Goal: Task Accomplishment & Management: Use online tool/utility

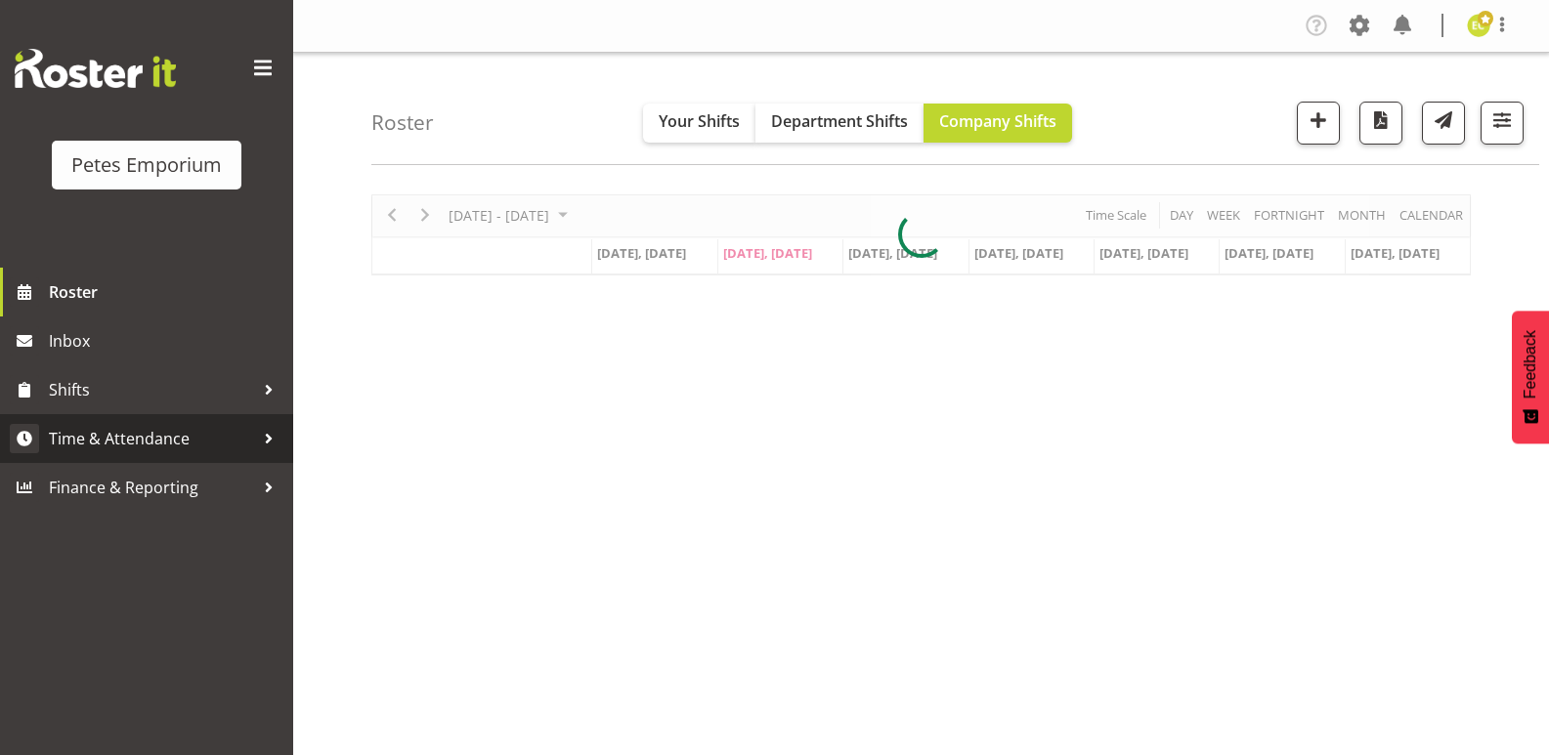
click at [270, 429] on div at bounding box center [268, 438] width 29 height 29
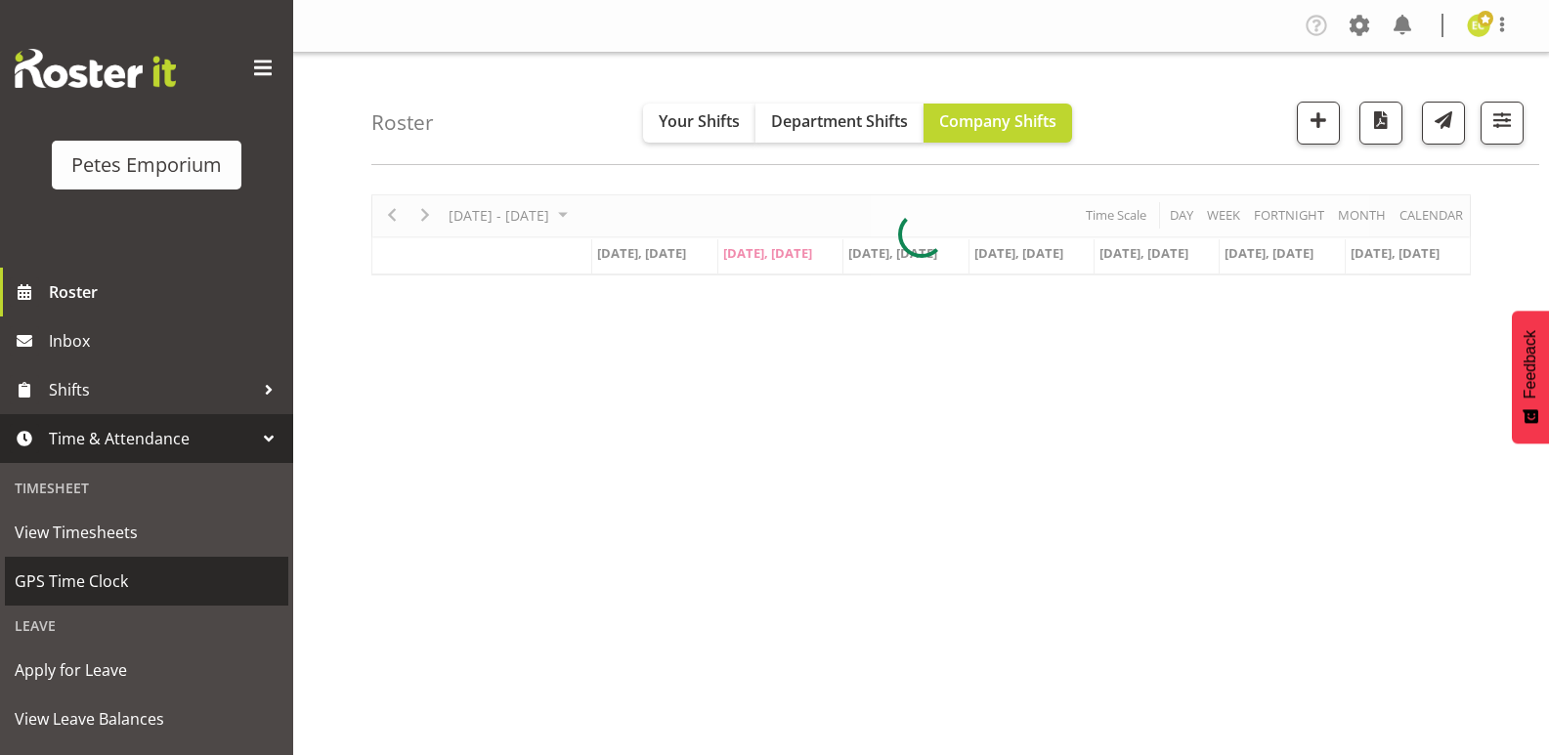
click at [116, 562] on link "GPS Time Clock" at bounding box center [146, 581] width 283 height 49
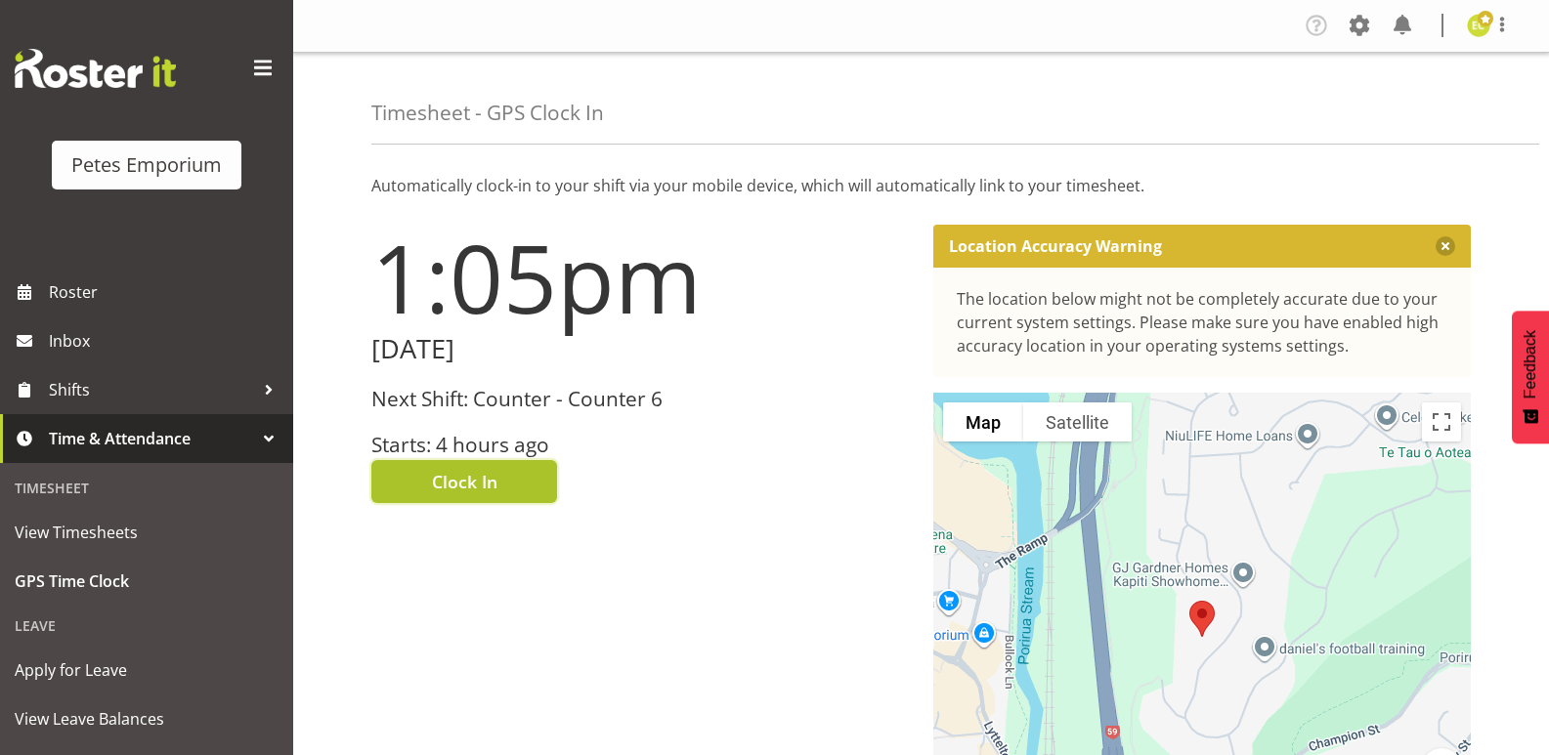
click at [491, 481] on span "Clock In" at bounding box center [464, 481] width 65 height 25
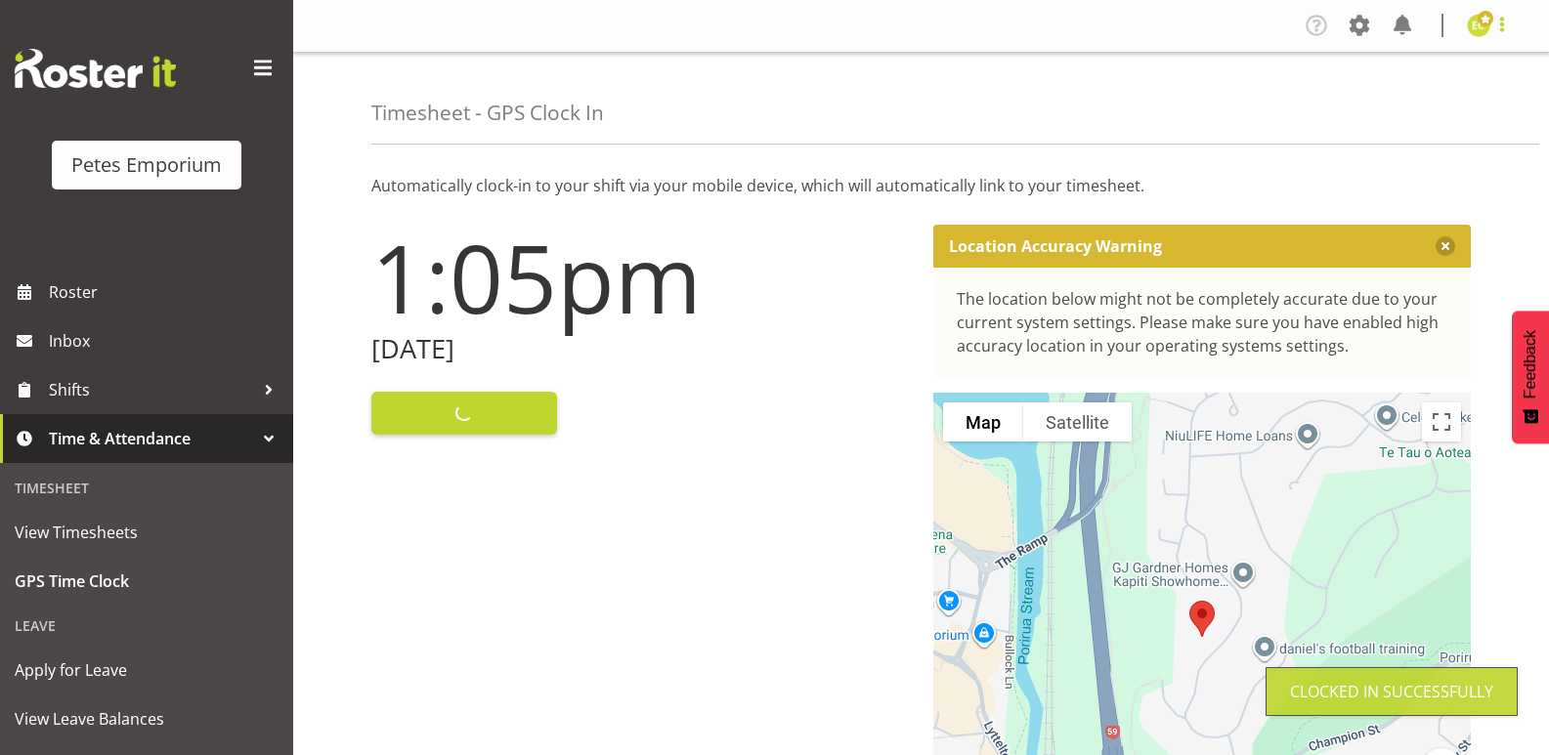
click at [1511, 25] on span at bounding box center [1501, 24] width 23 height 23
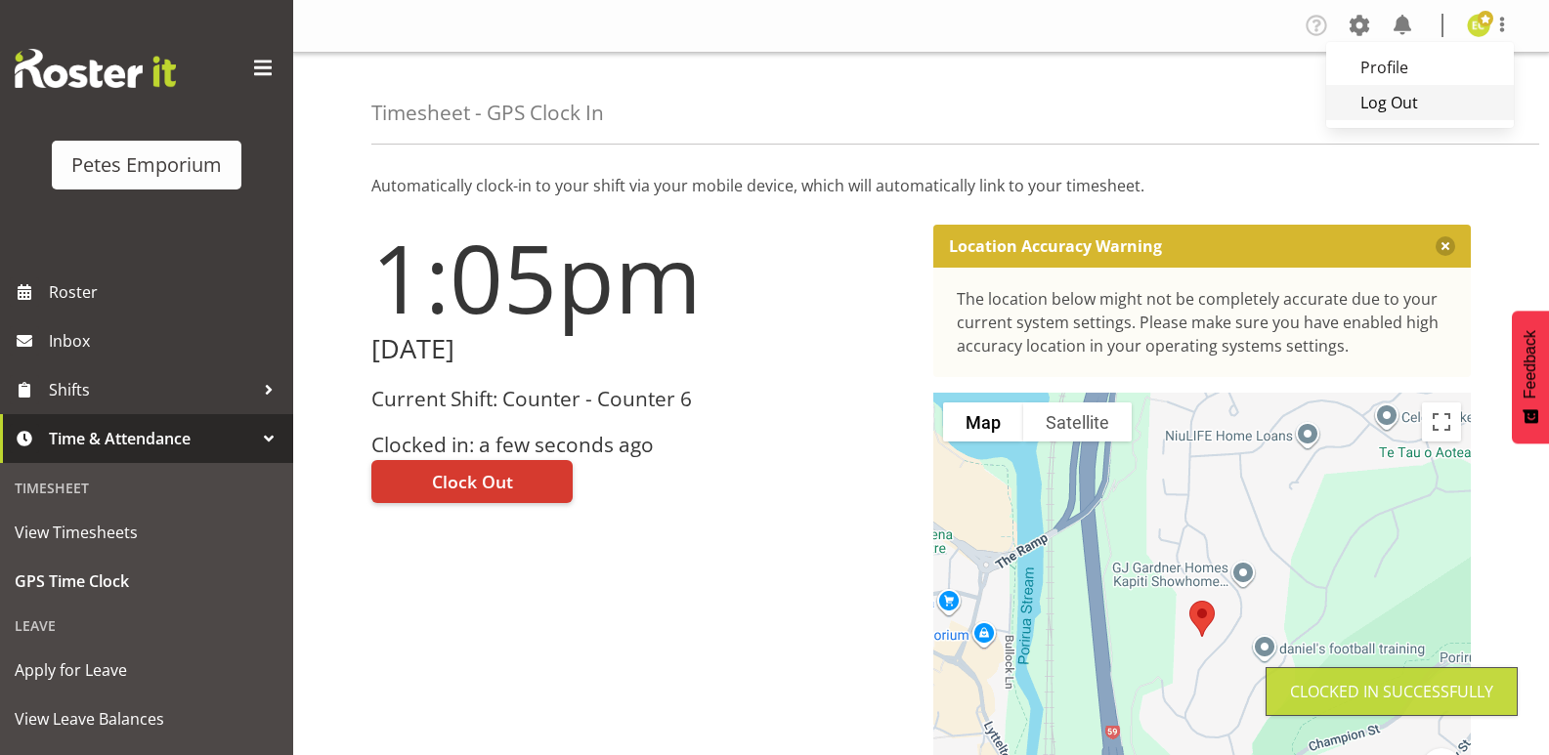
click at [1441, 90] on link "Log Out" at bounding box center [1420, 102] width 188 height 35
